Goal: Information Seeking & Learning: Learn about a topic

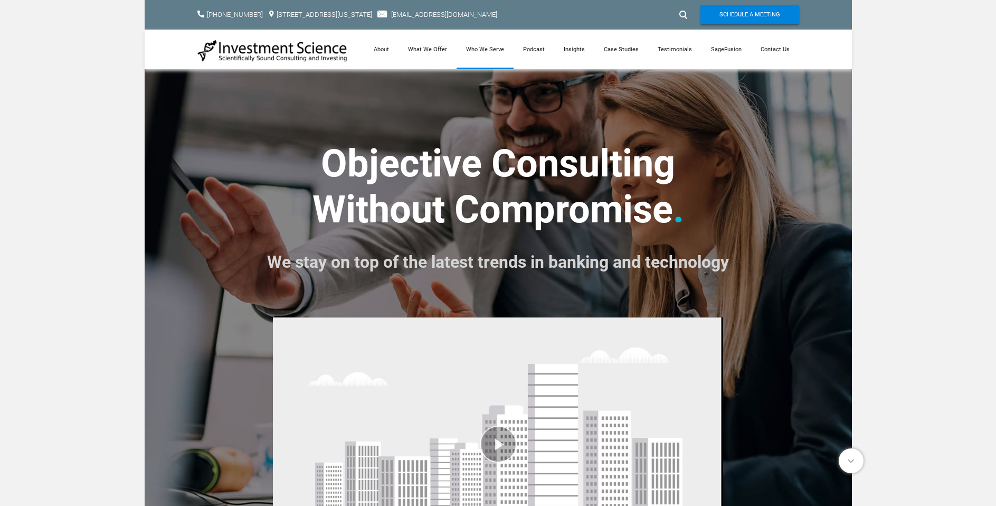
click at [495, 51] on link "Who We Serve" at bounding box center [485, 50] width 57 height 40
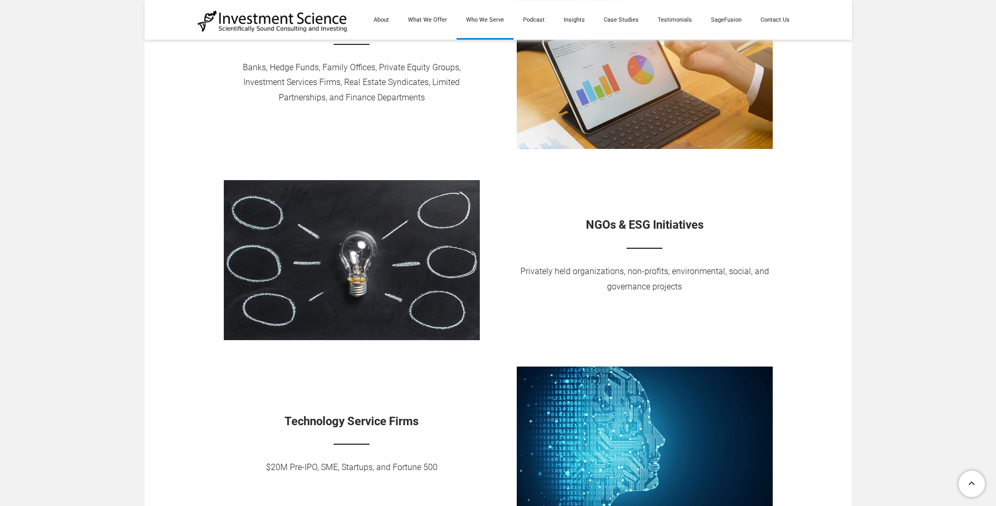
scroll to position [760, 0]
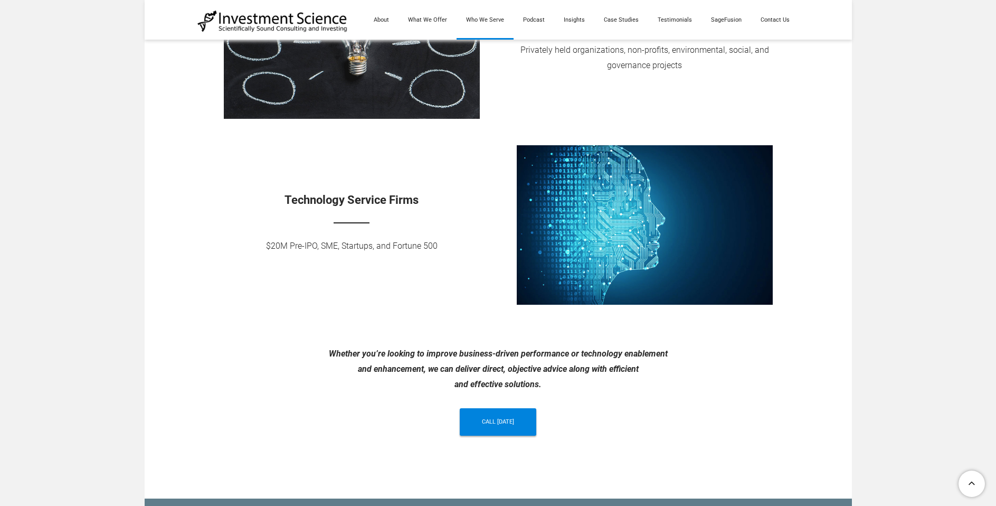
click at [414, 282] on td "Technology Service Firms $20M Pre-IPO, SME, Startups, and Fortune 500" at bounding box center [351, 230] width 293 height 170
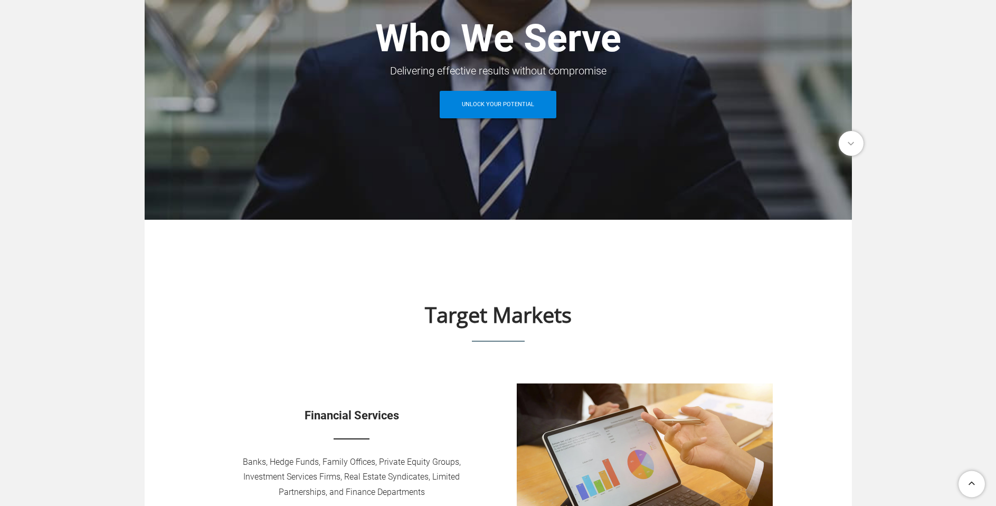
scroll to position [0, 0]
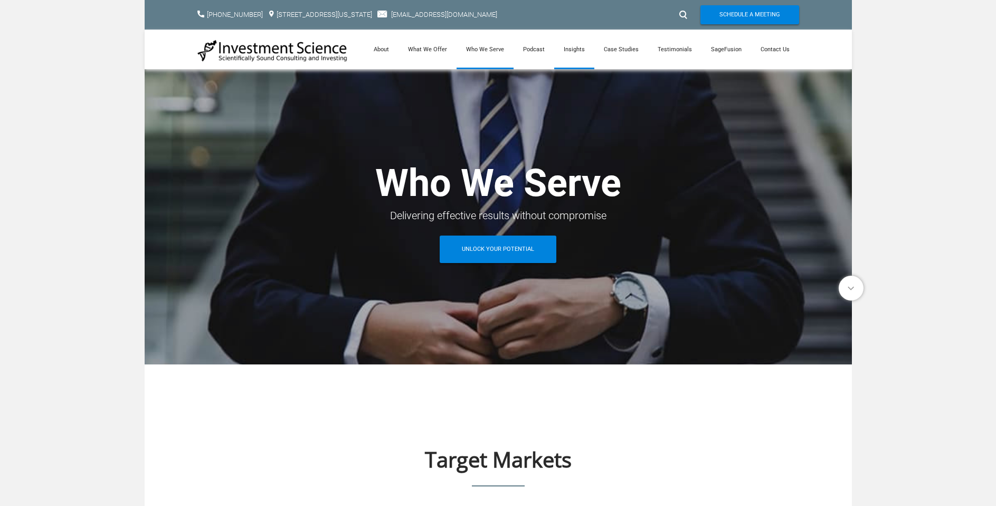
click at [578, 49] on link "Insights" at bounding box center [574, 50] width 40 height 40
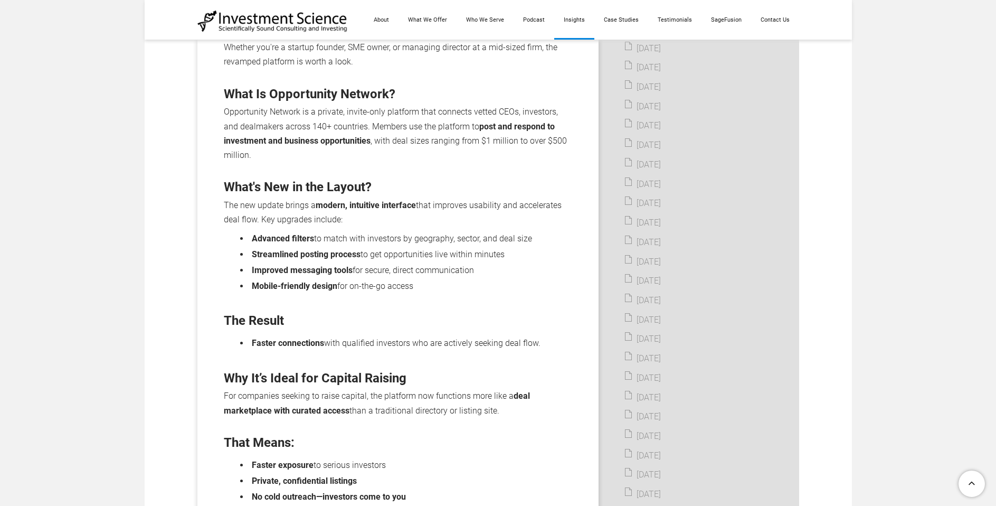
scroll to position [676, 0]
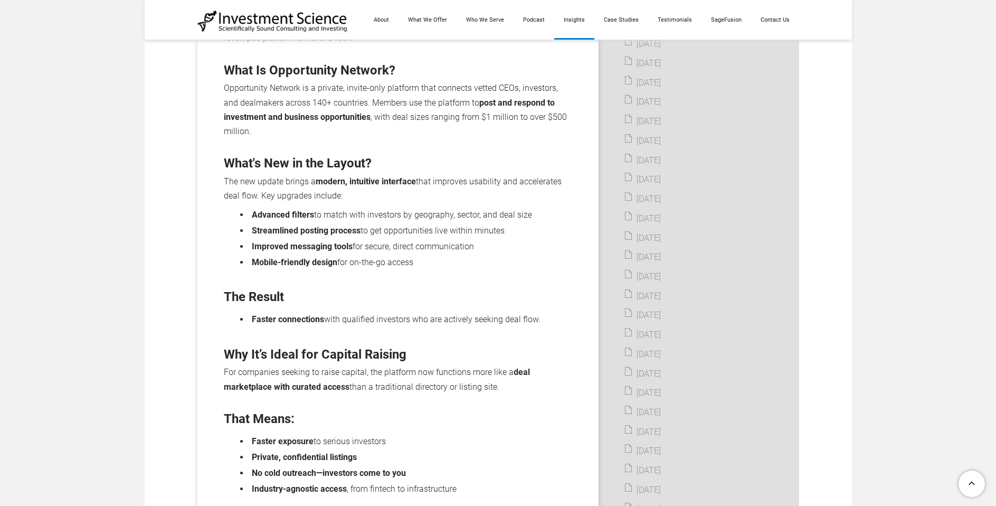
click at [358, 312] on li "Faster connections with qualified investors who are actively seeking deal flow." at bounding box center [410, 319] width 323 height 14
drag, startPoint x: 317, startPoint y: 323, endPoint x: 446, endPoint y: 326, distance: 128.8
click at [401, 325] on ul "Faster connections with qualified investors who are actively seeking deal flow." at bounding box center [398, 318] width 348 height 16
click at [449, 327] on div "Description In today’s fast-paced financial environment, businesses need more t…" at bounding box center [398, 268] width 348 height 663
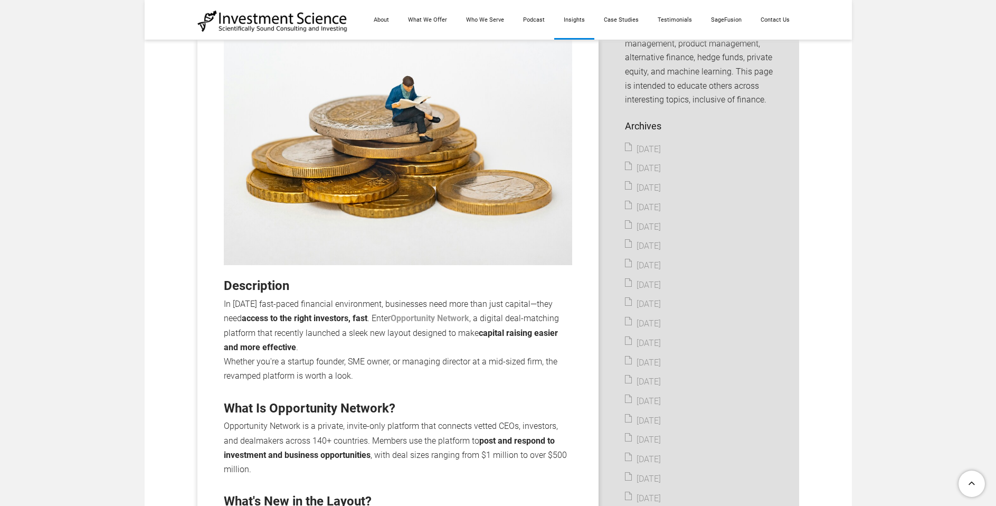
scroll to position [0, 0]
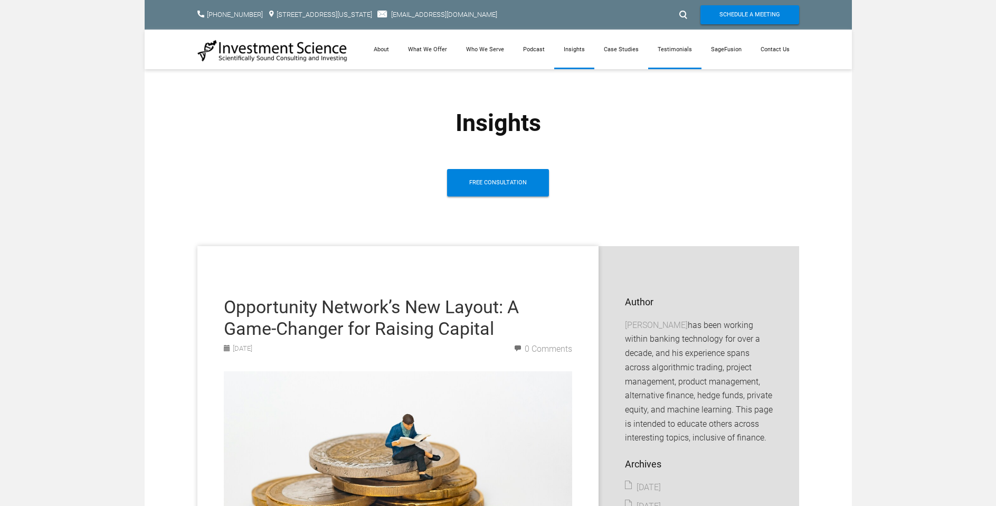
click at [670, 61] on link "Testimonials" at bounding box center [674, 50] width 53 height 40
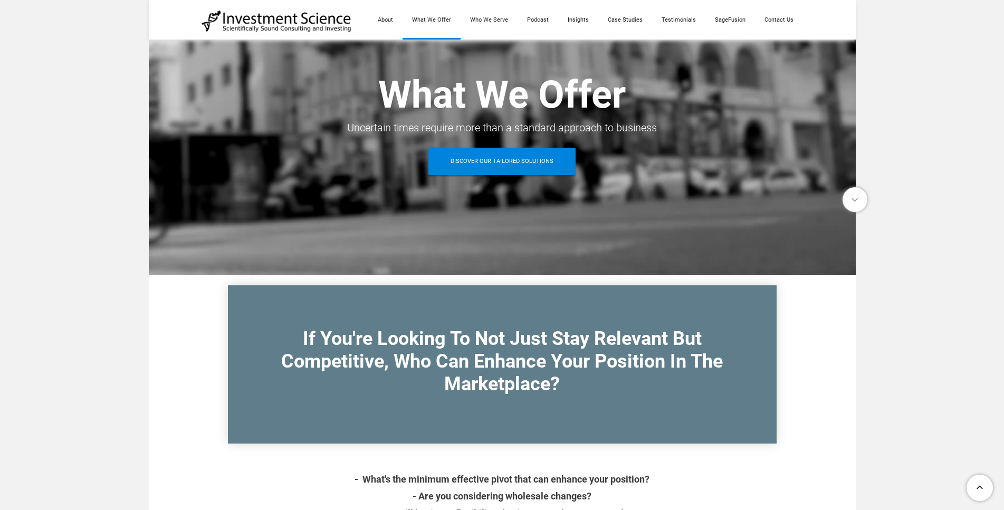
scroll to position [84, 0]
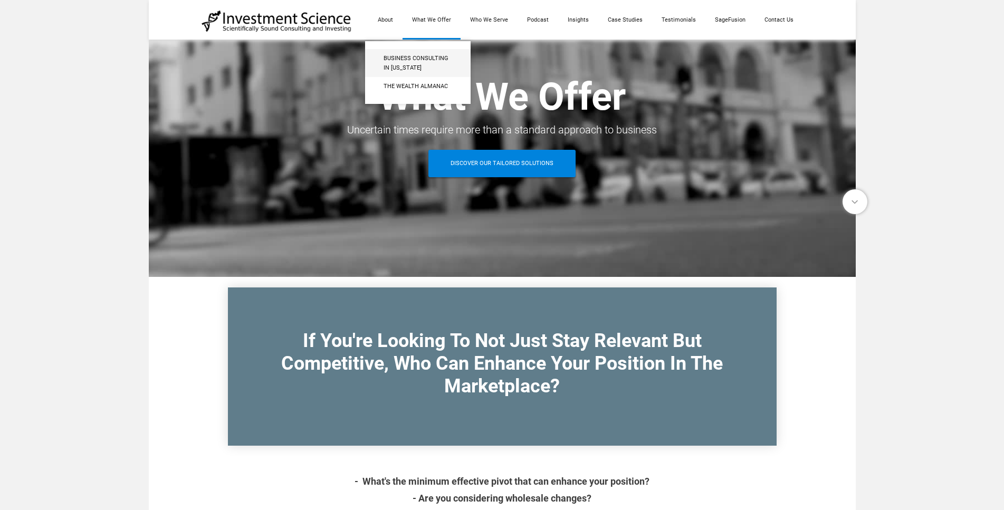
click at [405, 66] on span "Business Consulting in [US_STATE]" at bounding box center [418, 63] width 69 height 18
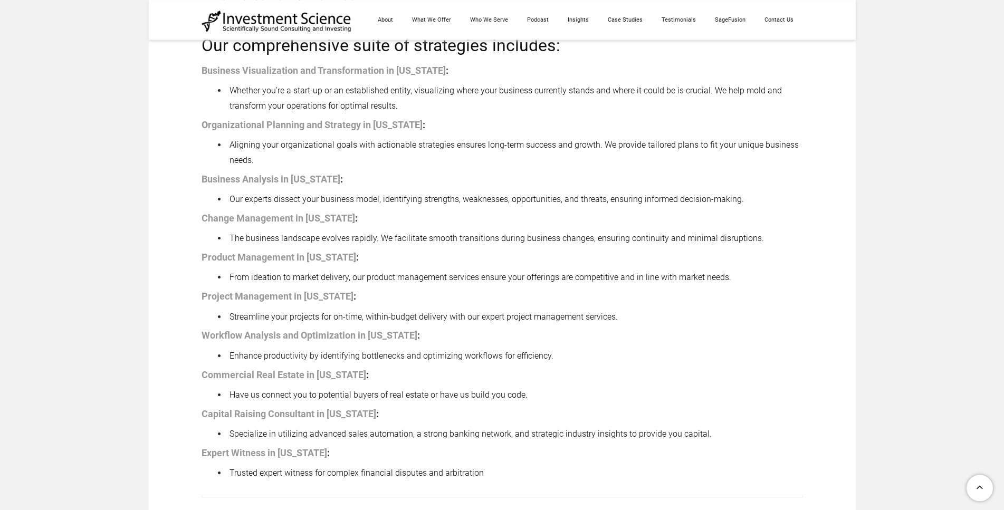
scroll to position [747, 0]
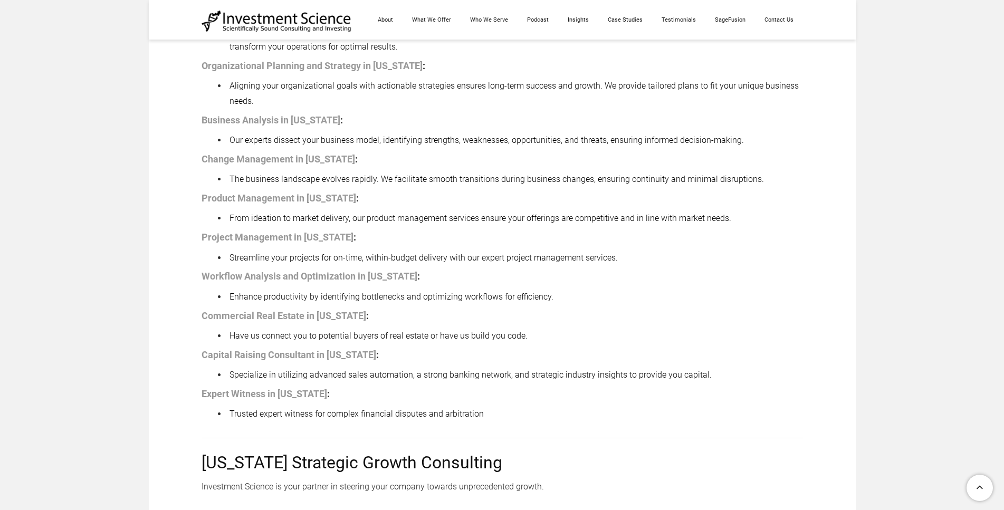
click at [713, 366] on ul "Specialize in utilizing advanced sales automation, a strong banking network, an…" at bounding box center [503, 374] width 602 height 17
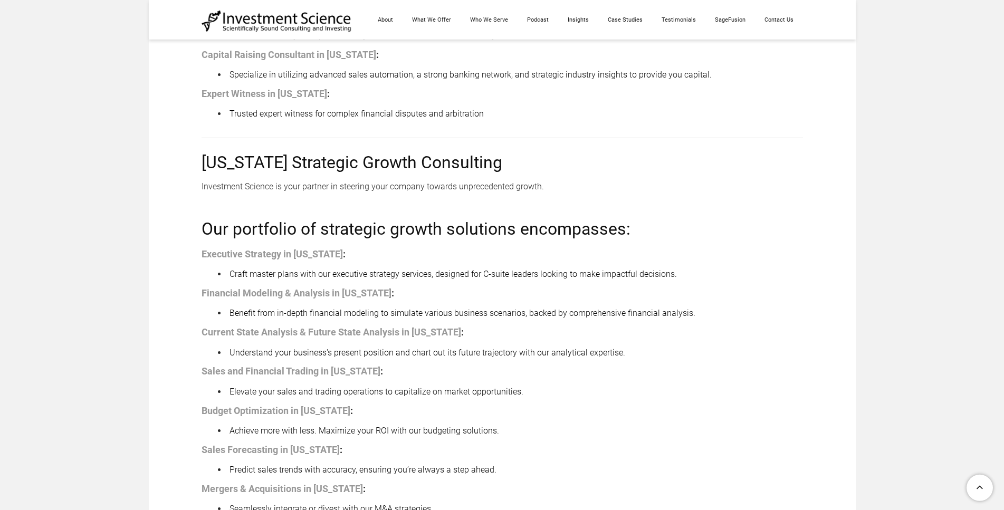
scroll to position [1085, 0]
